Goal: Task Accomplishment & Management: Manage account settings

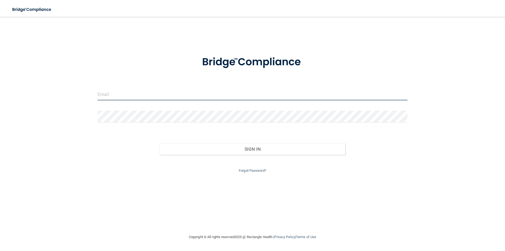
click at [141, 97] on input "email" at bounding box center [253, 94] width 310 height 12
type input "[EMAIL_ADDRESS][DOMAIN_NAME]"
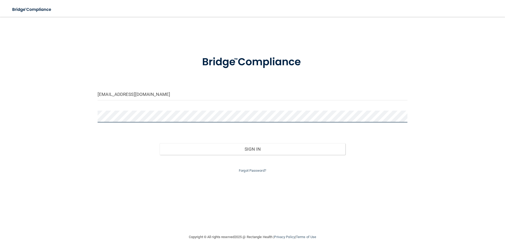
click at [160, 143] on button "Sign In" at bounding box center [253, 149] width 186 height 12
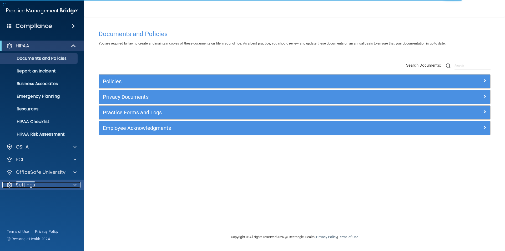
click at [40, 186] on div "Settings" at bounding box center [34, 185] width 65 height 6
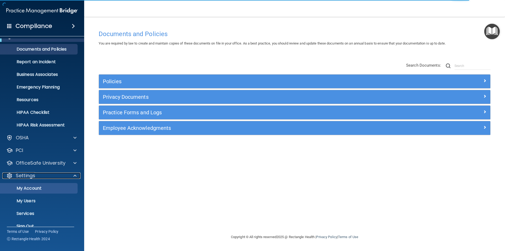
scroll to position [18, 0]
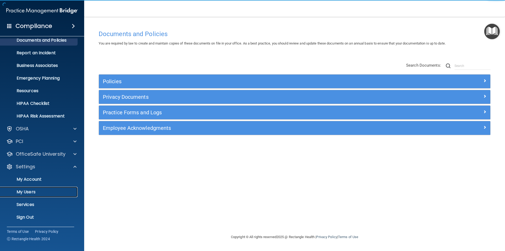
click at [38, 194] on p "My Users" at bounding box center [39, 191] width 72 height 5
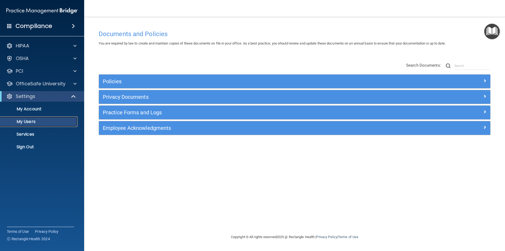
select select "20"
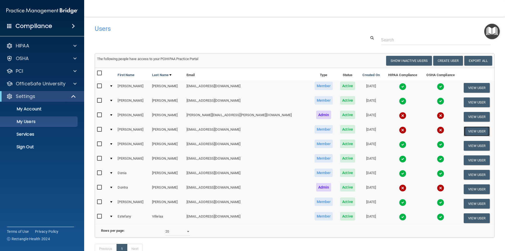
click at [474, 132] on button "View User" at bounding box center [477, 131] width 26 height 10
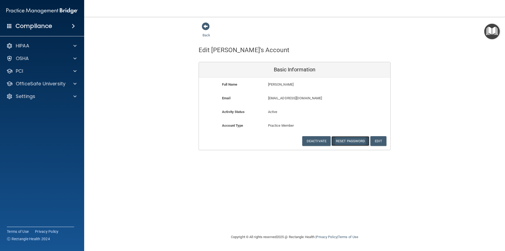
click at [355, 141] on button "Reset Password" at bounding box center [350, 141] width 38 height 10
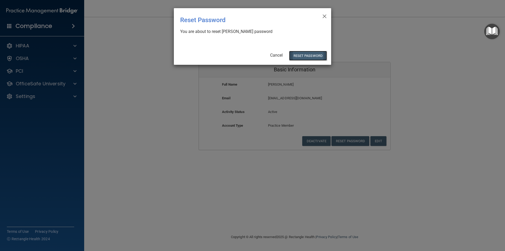
click at [305, 56] on button "Reset Password" at bounding box center [308, 56] width 38 height 10
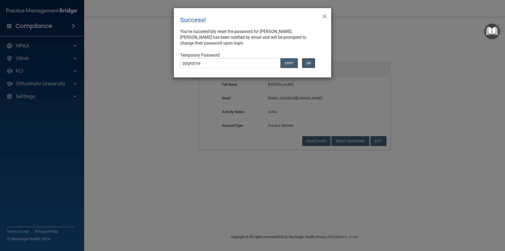
click at [311, 62] on button "OK" at bounding box center [308, 63] width 13 height 10
